Goal: Transaction & Acquisition: Purchase product/service

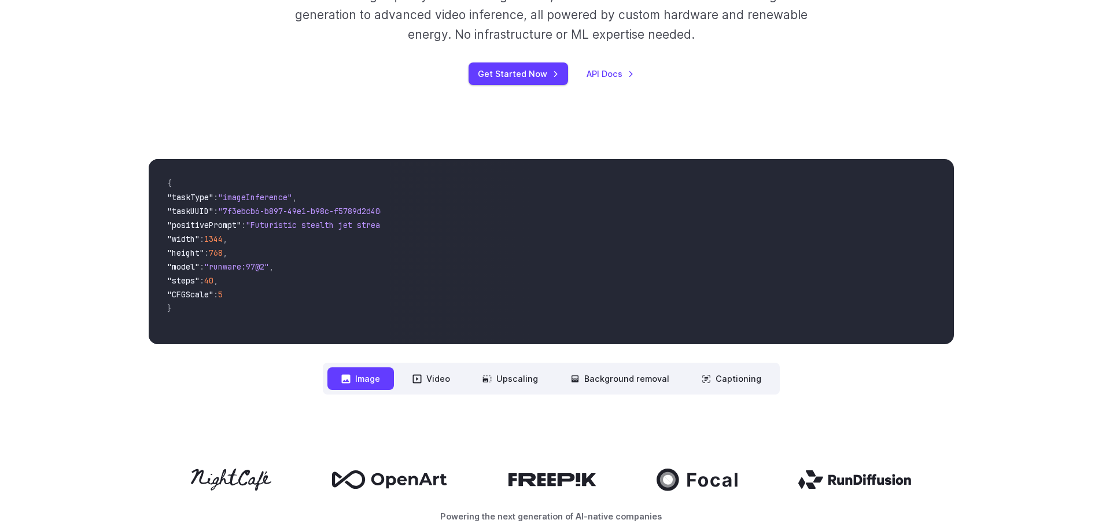
scroll to position [116, 0]
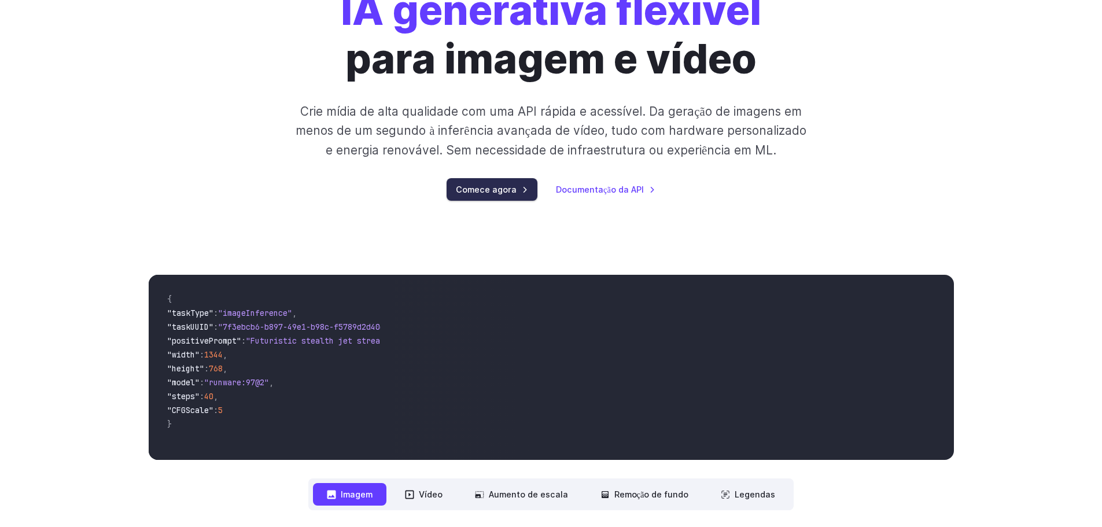
click at [504, 193] on font "Comece agora" at bounding box center [486, 190] width 61 height 10
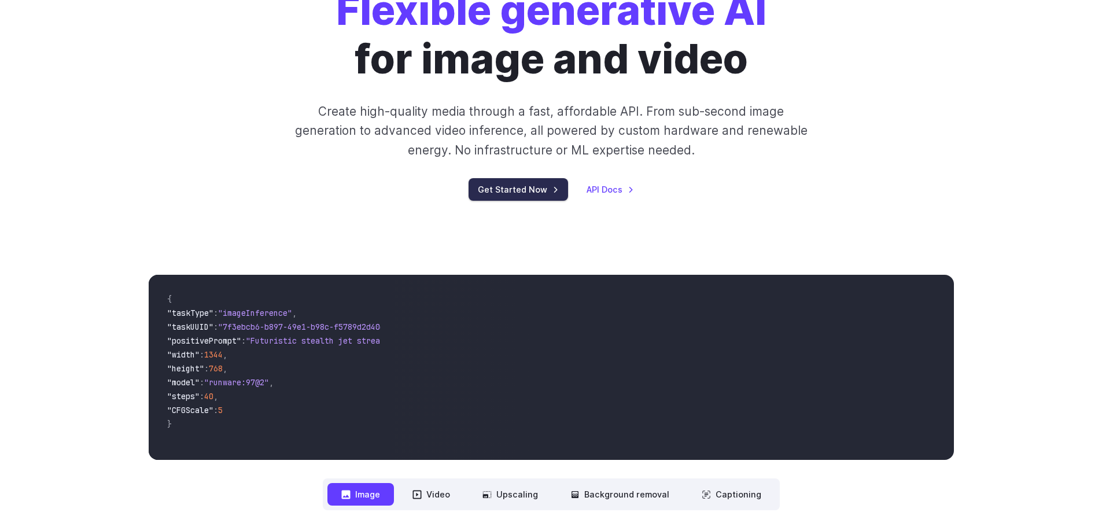
scroll to position [0, 0]
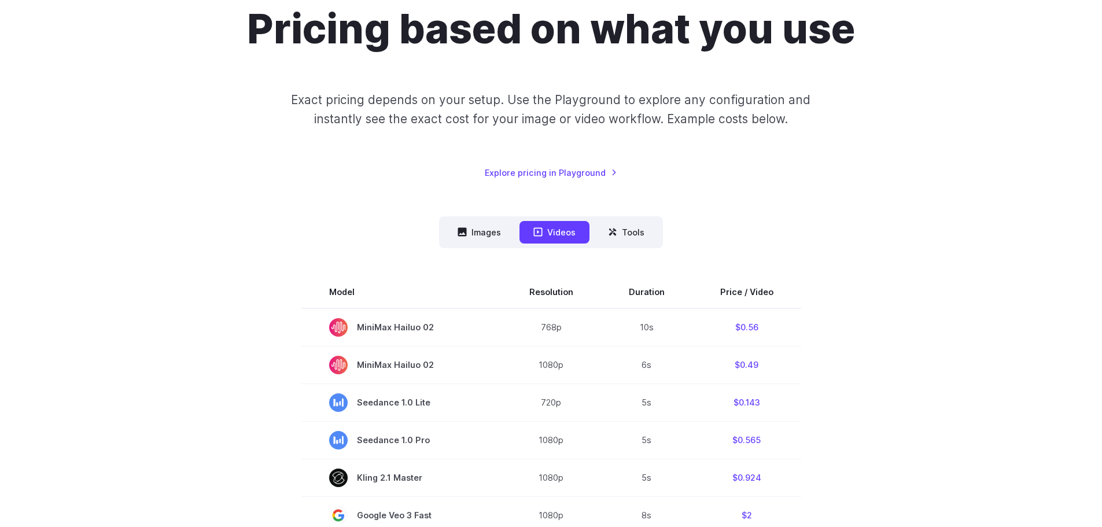
scroll to position [174, 0]
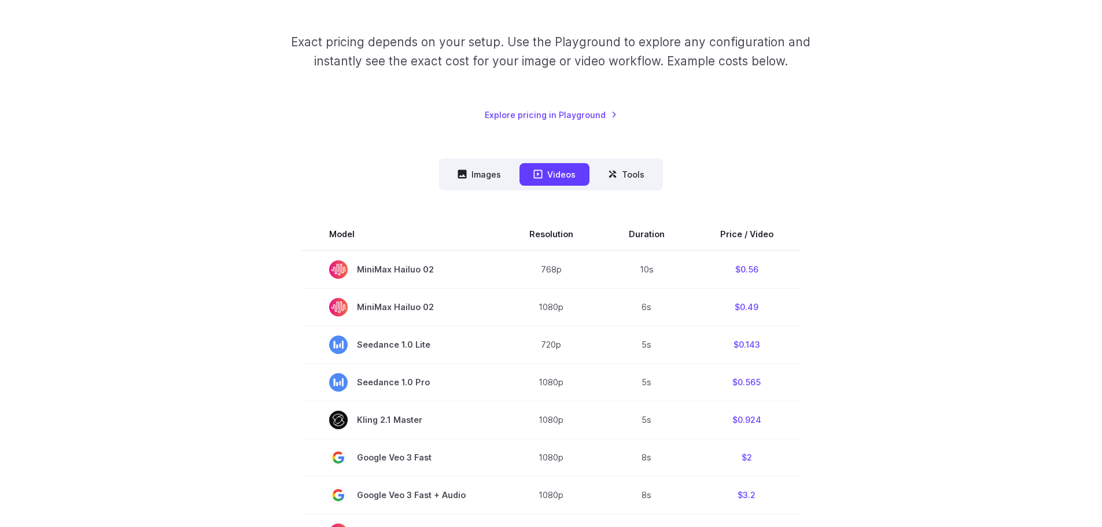
click at [475, 168] on button "Images" at bounding box center [479, 174] width 71 height 23
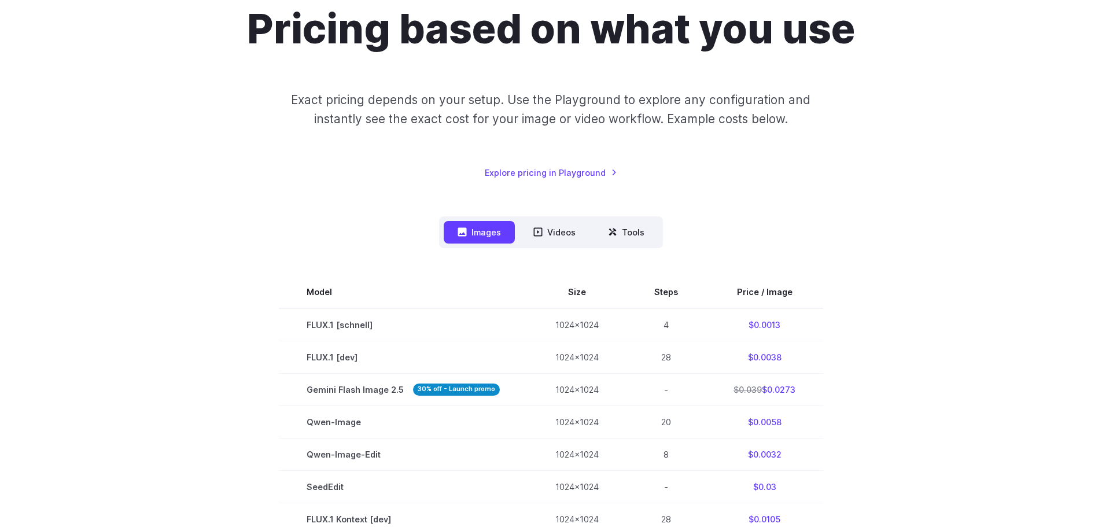
scroll to position [0, 0]
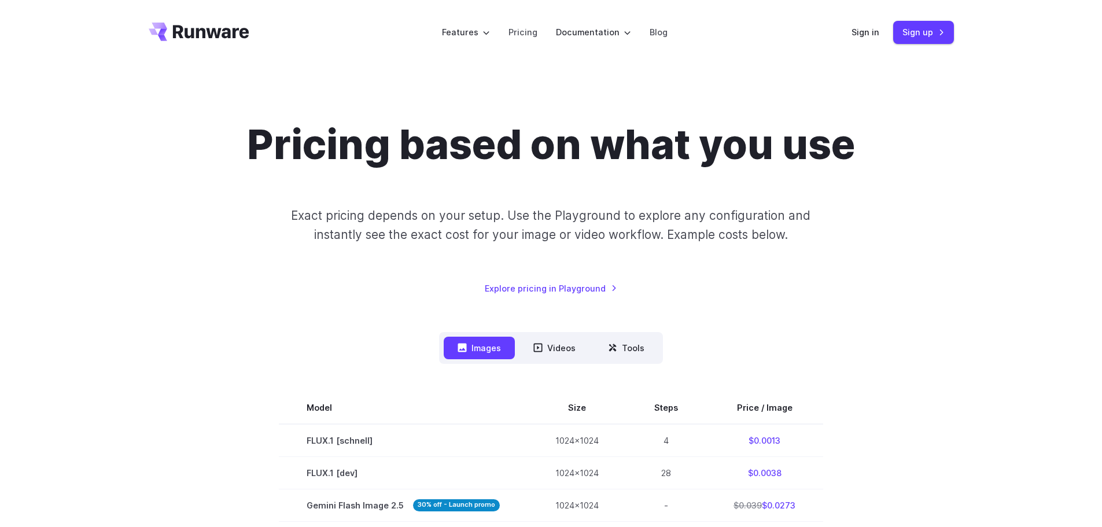
drag, startPoint x: 912, startPoint y: 170, endPoint x: 907, endPoint y: 167, distance: 6.0
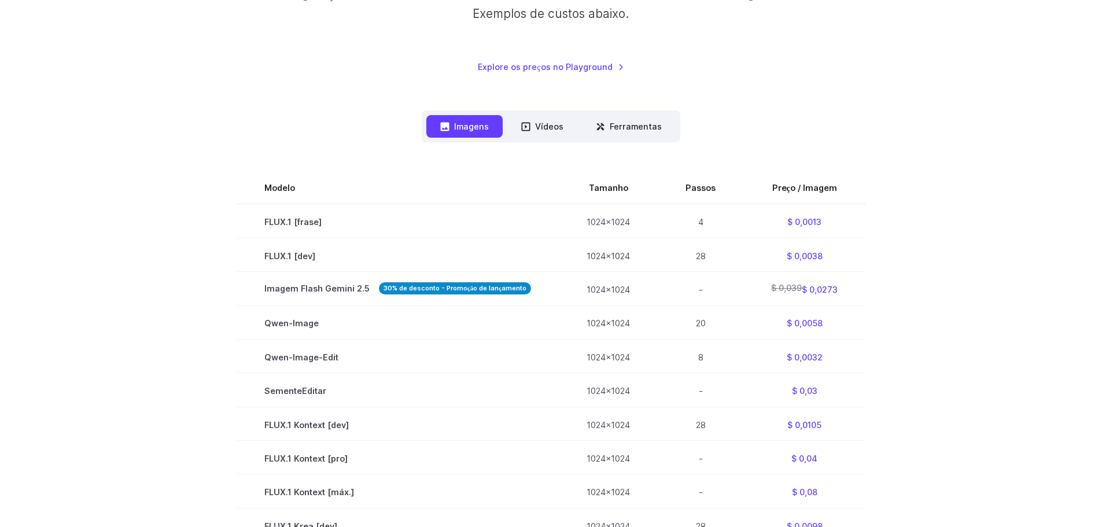
scroll to position [405, 0]
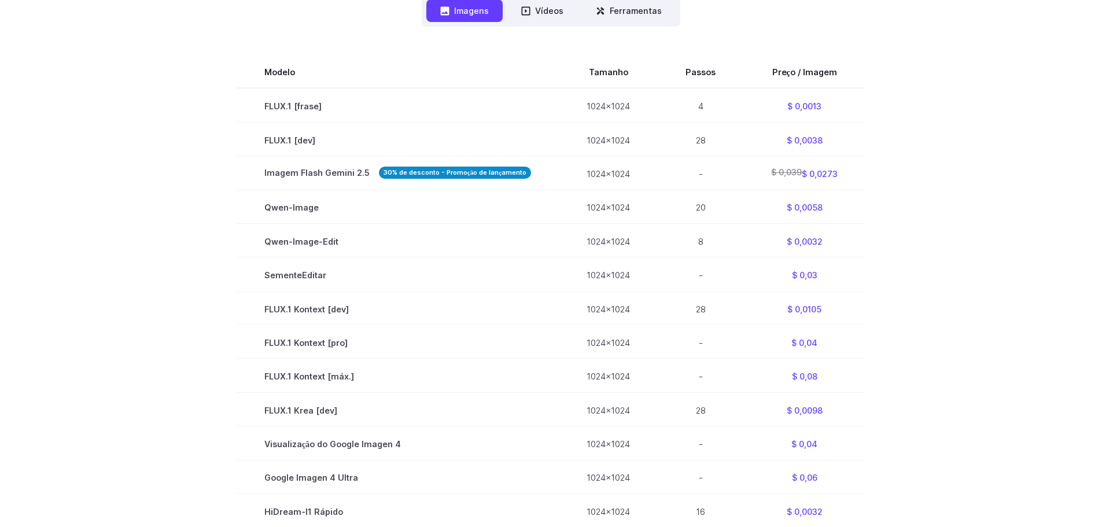
click at [904, 318] on section "Modelo Tamanho Passos Preço / Imagem FLUX.1 [frase] 1024x1024 4 $ 0,0013 FLUX.1…" at bounding box center [551, 392] width 805 height 676
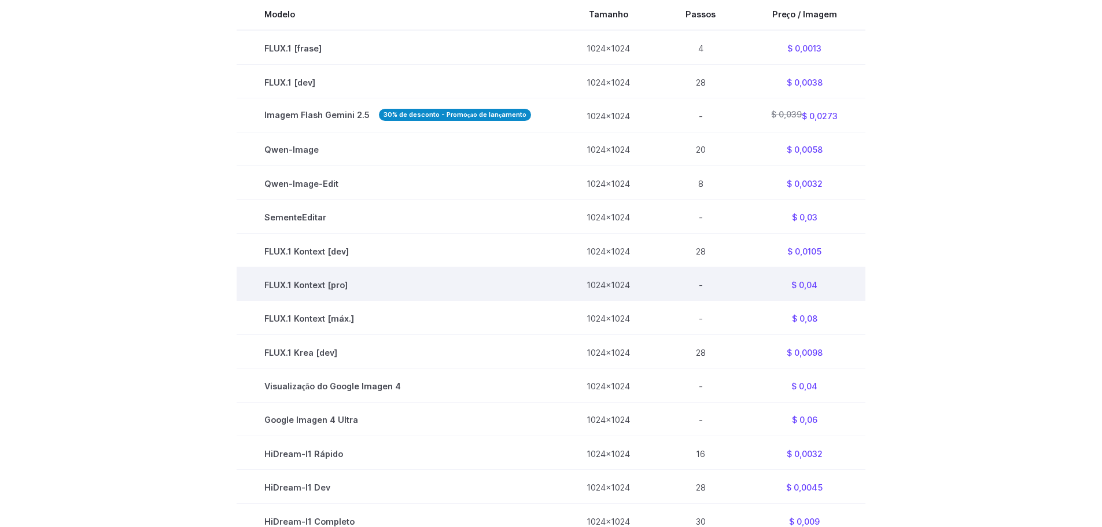
scroll to position [521, 0]
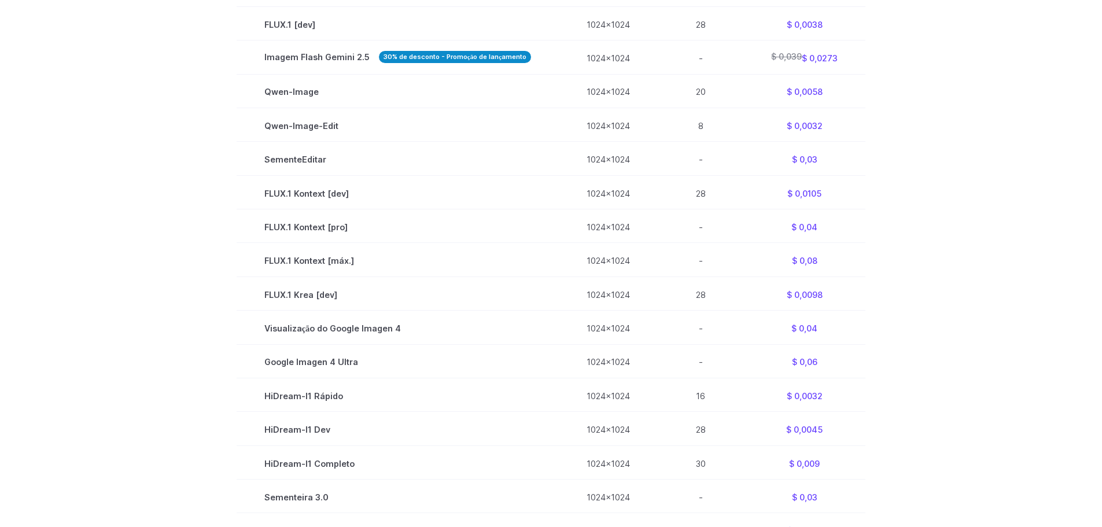
drag, startPoint x: 828, startPoint y: 268, endPoint x: 868, endPoint y: 303, distance: 52.9
click at [868, 303] on section "Modelo Tamanho Passos Preço / Imagem FLUX.1 [frase] 1024x1024 4 $ 0,0013 FLUX.1…" at bounding box center [551, 277] width 805 height 676
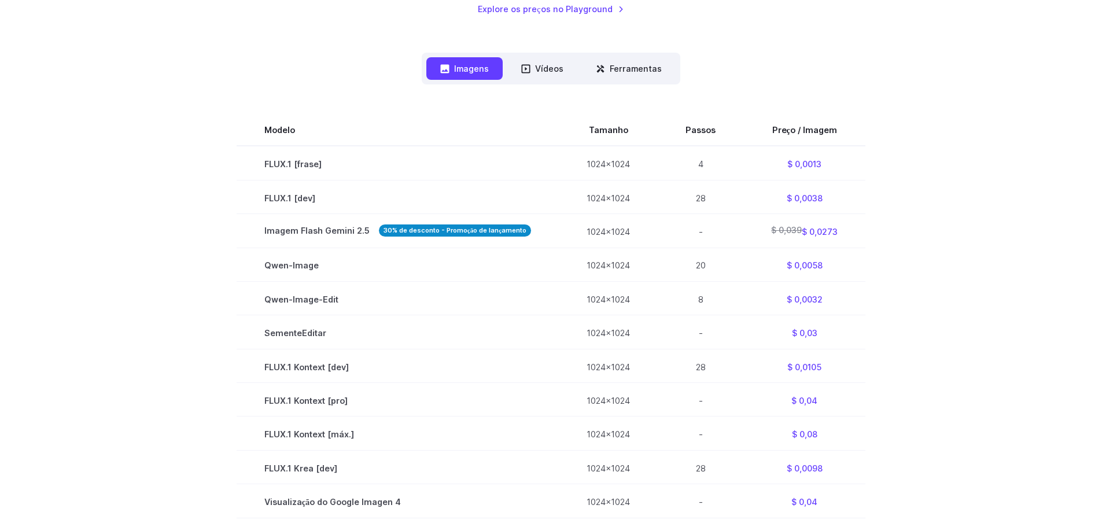
scroll to position [174, 0]
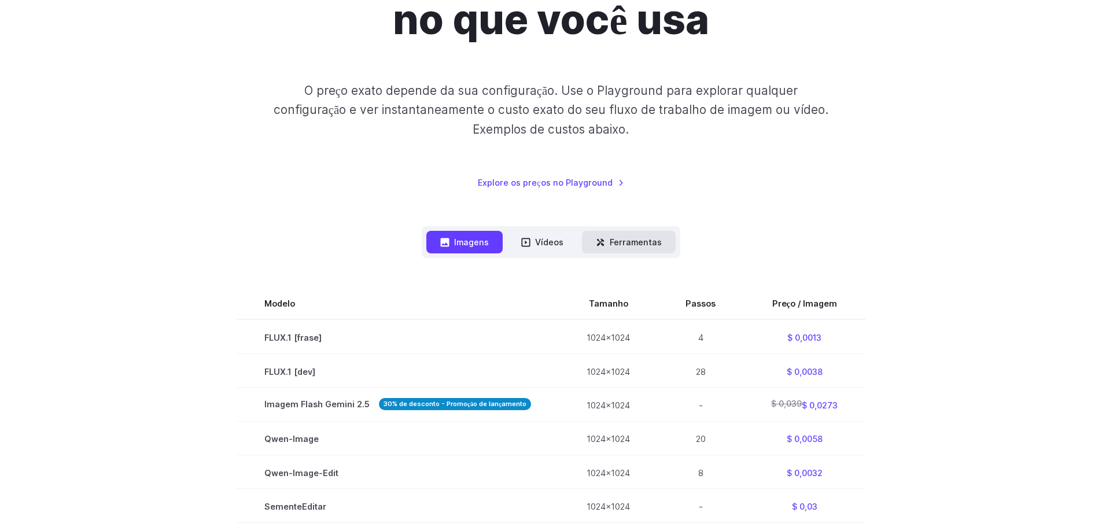
click at [632, 240] on font "Ferramentas" at bounding box center [636, 242] width 52 height 10
click at [613, 241] on font "Ferramentas" at bounding box center [636, 242] width 52 height 10
click at [546, 241] on font "Vídeos" at bounding box center [549, 242] width 28 height 10
click at [639, 244] on font "Ferramentas" at bounding box center [636, 242] width 52 height 10
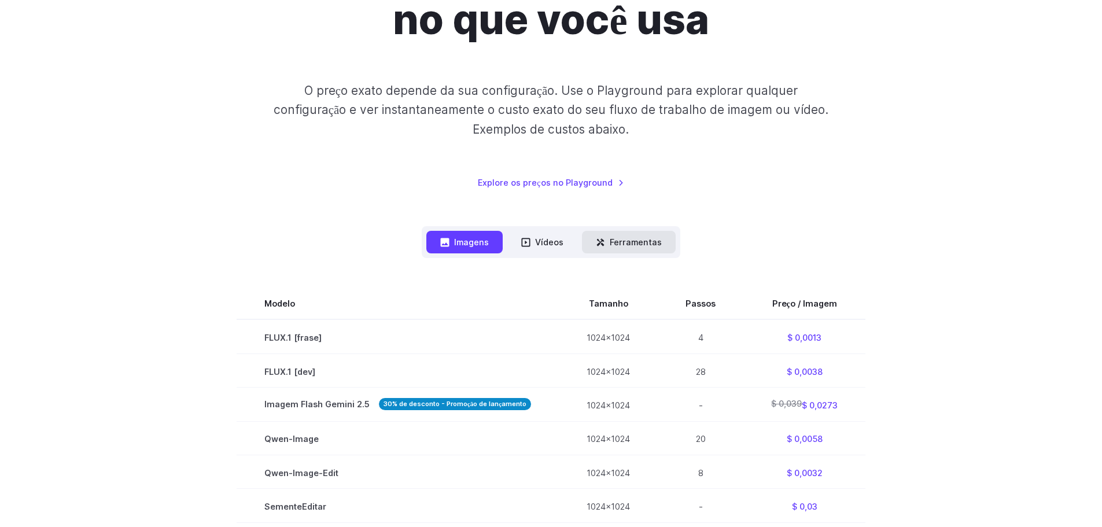
click at [639, 244] on font "Ferramentas" at bounding box center [636, 242] width 52 height 10
click at [639, 242] on font "Ferramentas" at bounding box center [636, 242] width 52 height 10
click at [596, 186] on font "Explore os preços no Playground" at bounding box center [545, 183] width 134 height 10
